Goal: Information Seeking & Learning: Learn about a topic

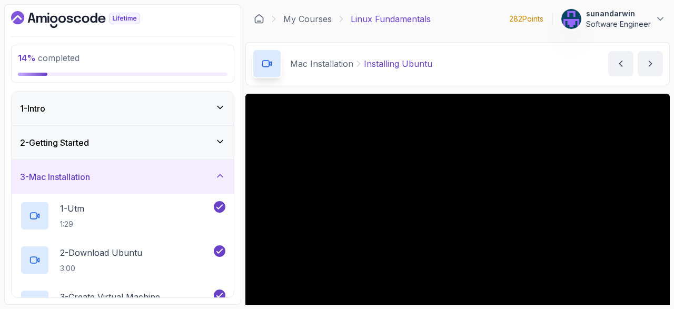
scroll to position [30, 0]
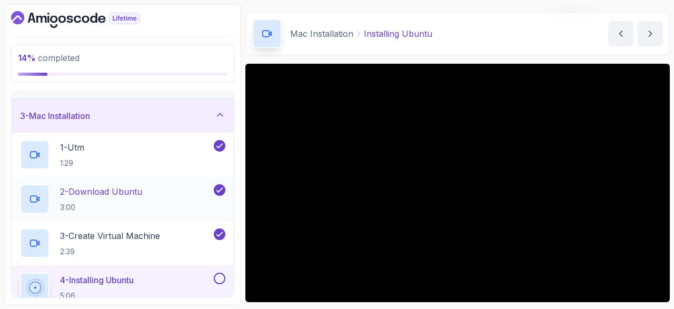
click at [94, 204] on p "3:00" at bounding box center [101, 207] width 82 height 11
click at [76, 200] on h2 "2 - Download Ubuntu 3:00" at bounding box center [101, 198] width 82 height 27
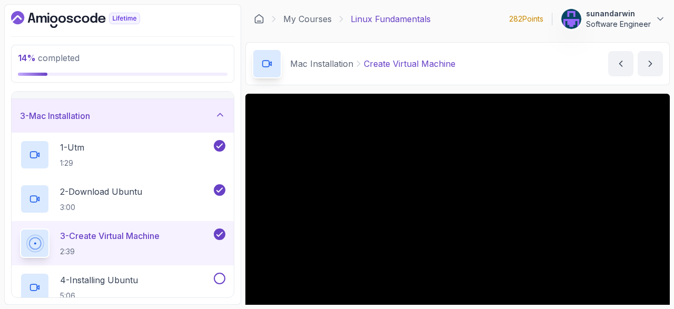
click at [672, 246] on section "14 % completed 1 - Intro 2 - Getting Started 3 - Mac Installation 1 - Utm 1:29 …" at bounding box center [337, 154] width 674 height 309
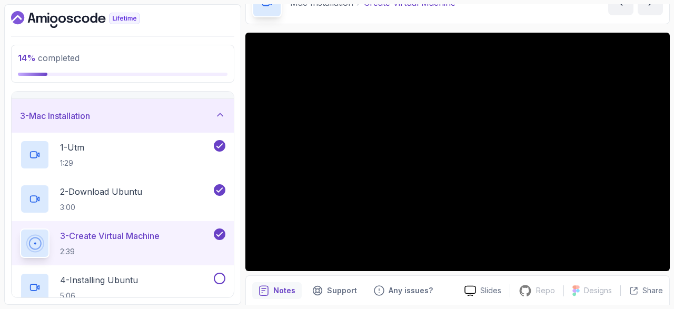
scroll to position [195, 0]
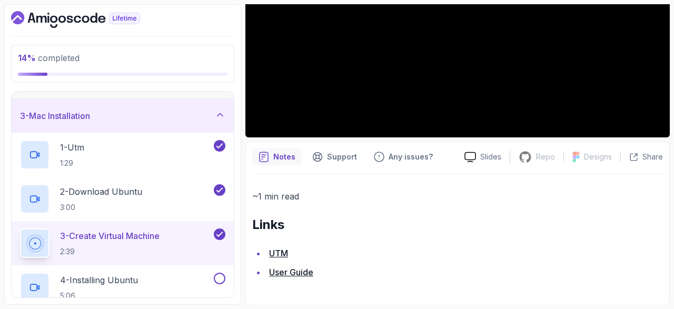
drag, startPoint x: 649, startPoint y: 287, endPoint x: 667, endPoint y: 291, distance: 18.4
click at [650, 290] on div "~1 min read Links UTM User Guide" at bounding box center [457, 236] width 411 height 124
click at [667, 291] on div "Notes Support Any issues? Slides Repo Repository not available Designs Design n…" at bounding box center [457, 224] width 424 height 164
click at [660, 292] on div "~1 min read Links UTM User Guide" at bounding box center [457, 236] width 411 height 124
click at [652, 295] on div "~1 min read Links UTM User Guide" at bounding box center [457, 236] width 411 height 124
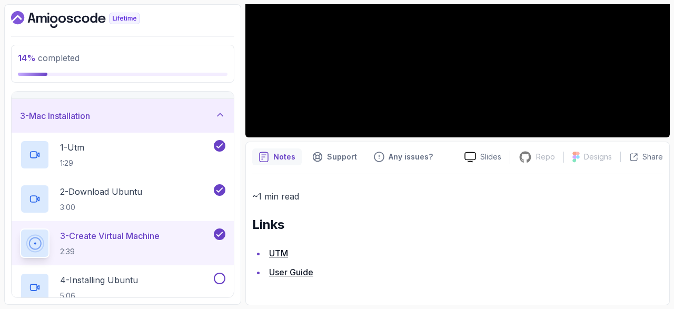
click at [659, 230] on h2 "Links" at bounding box center [457, 224] width 411 height 17
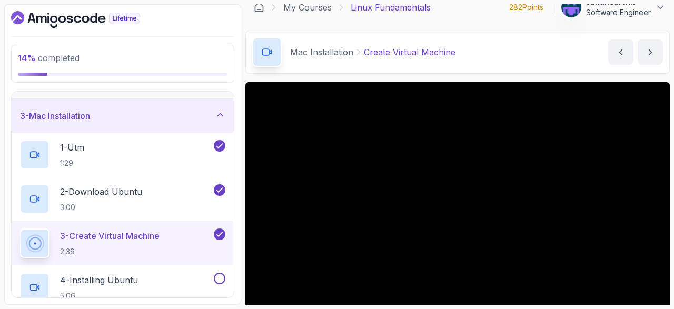
scroll to position [0, 0]
